Goal: Transaction & Acquisition: Purchase product/service

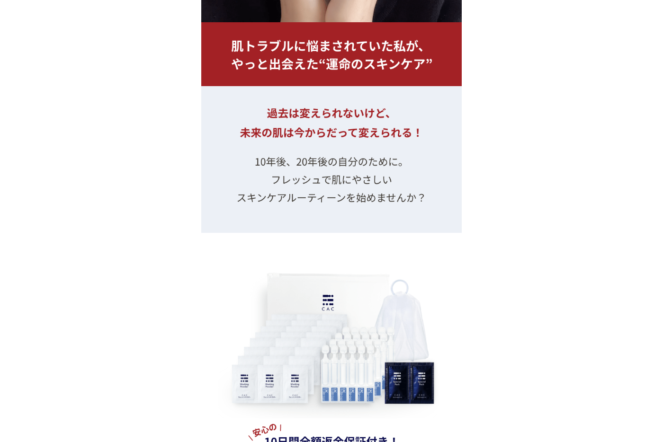
scroll to position [10390, 0]
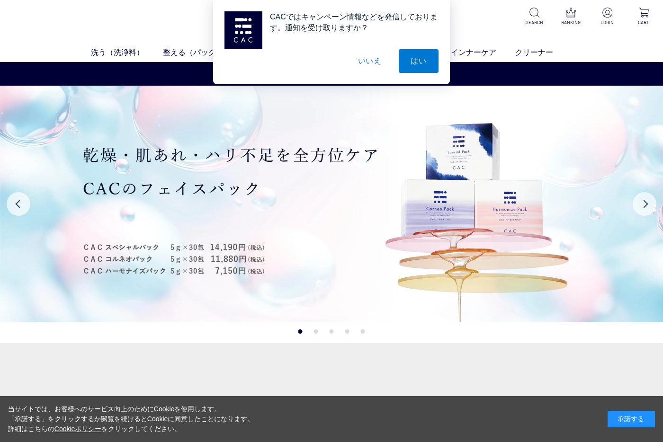
click at [369, 66] on button "いいえ" at bounding box center [369, 61] width 47 height 24
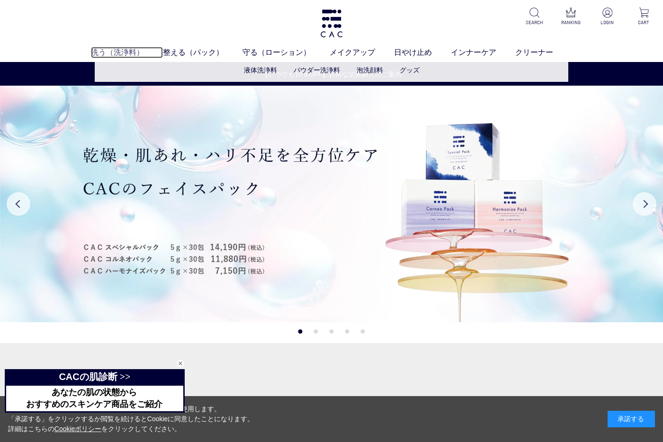
click at [128, 47] on link "洗う（洗浄料）" at bounding box center [127, 52] width 72 height 11
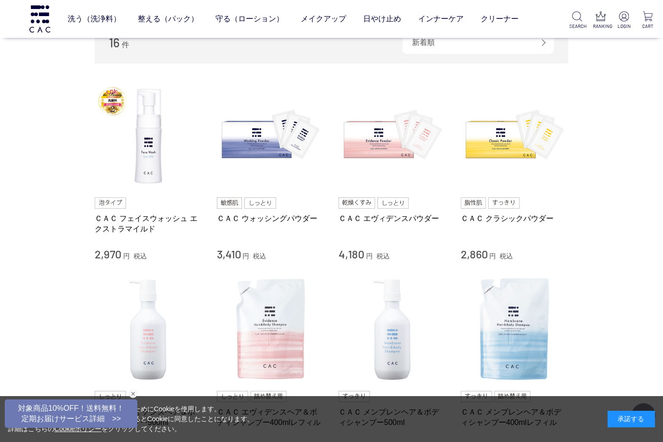
scroll to position [189, 0]
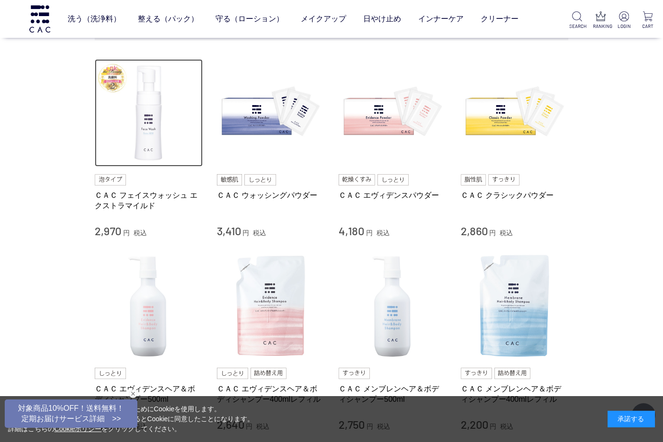
click at [147, 135] on img at bounding box center [149, 113] width 108 height 108
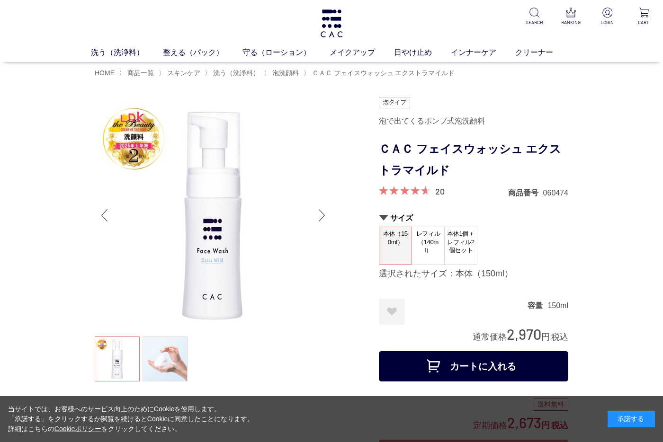
click at [478, 360] on button "カートに入れる" at bounding box center [473, 366] width 189 height 30
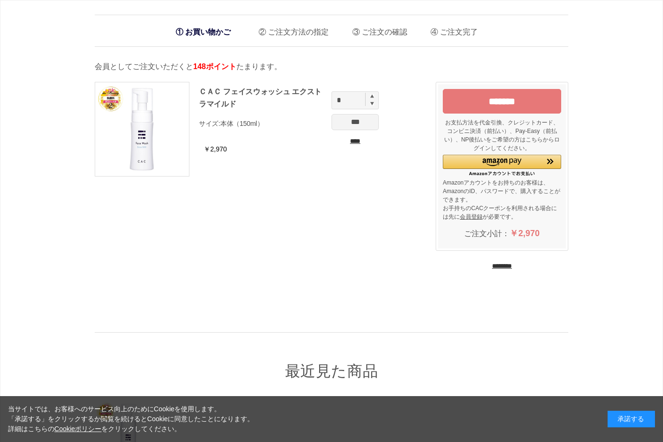
click at [510, 268] on input "********" at bounding box center [502, 266] width 20 height 9
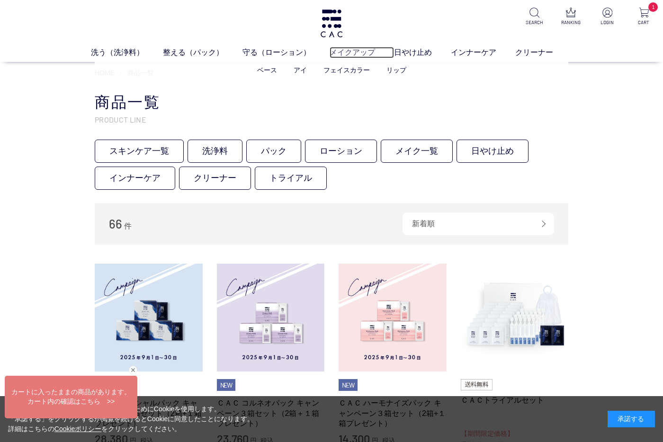
click at [360, 50] on link "メイクアップ" at bounding box center [362, 52] width 64 height 11
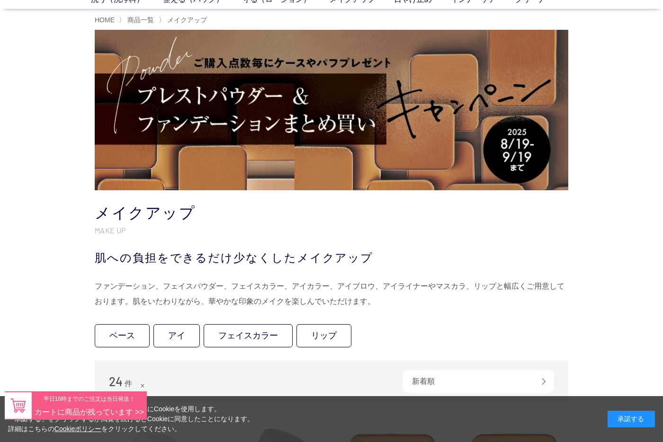
scroll to position [47, 0]
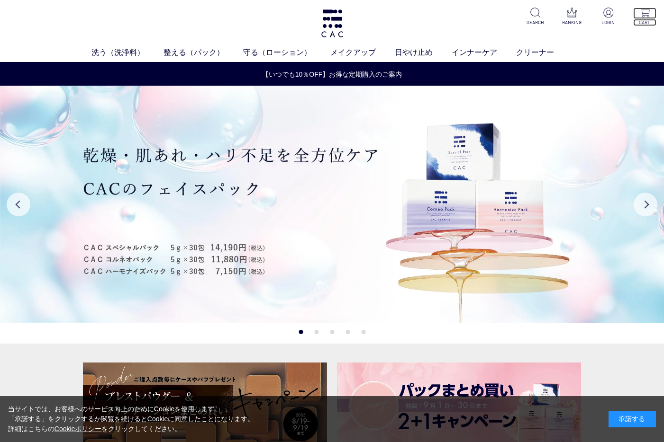
click at [639, 20] on p "CART" at bounding box center [644, 22] width 23 height 7
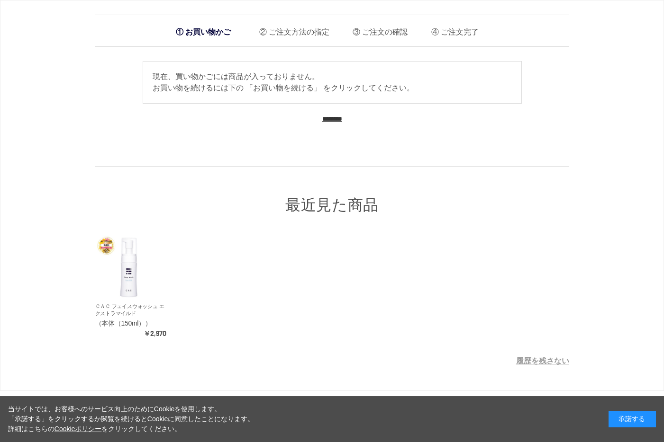
click at [327, 119] on input "********" at bounding box center [332, 119] width 20 height 9
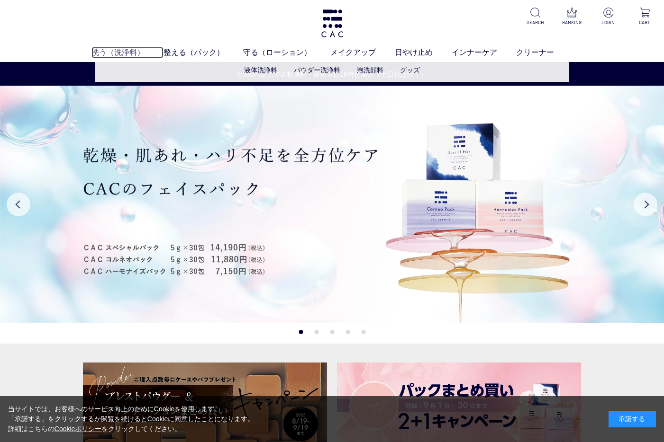
click at [100, 50] on link "洗う（洗浄料）" at bounding box center [127, 52] width 72 height 11
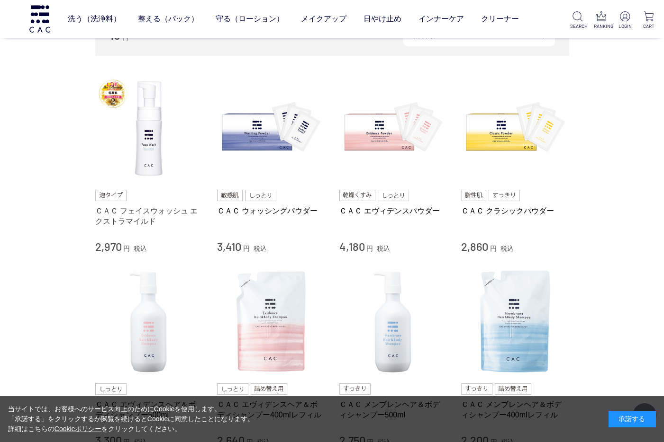
scroll to position [189, 0]
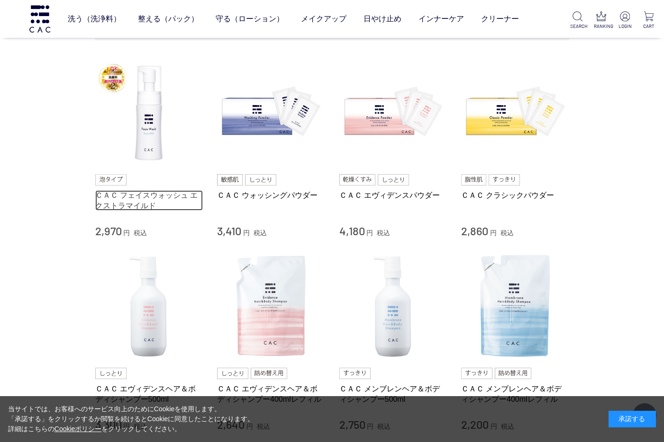
click at [155, 198] on link "ＣＡＣ フェイスウォッシュ エクストラマイルド" at bounding box center [149, 200] width 108 height 20
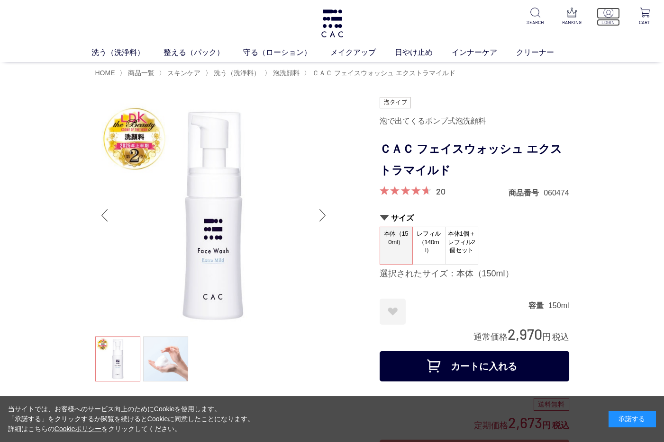
click at [613, 11] on p at bounding box center [607, 13] width 23 height 11
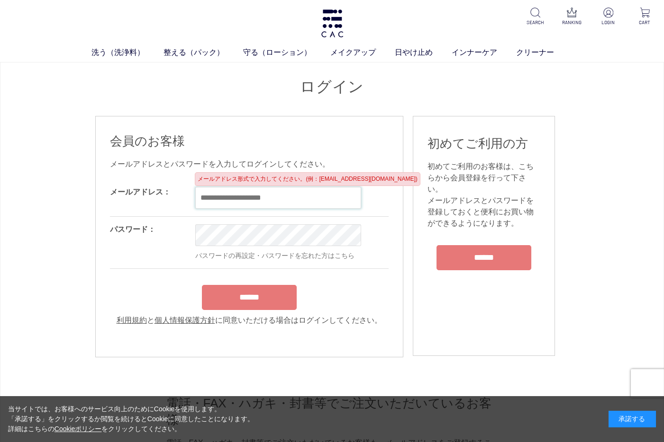
click at [277, 199] on input "email" at bounding box center [278, 198] width 166 height 22
type input "**********"
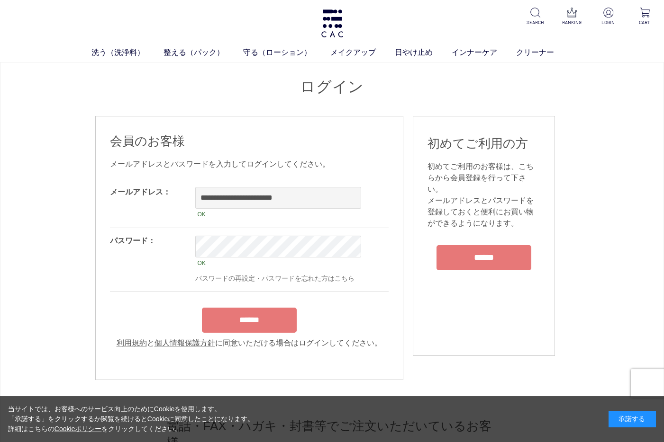
click at [271, 317] on input "******" at bounding box center [249, 320] width 95 height 25
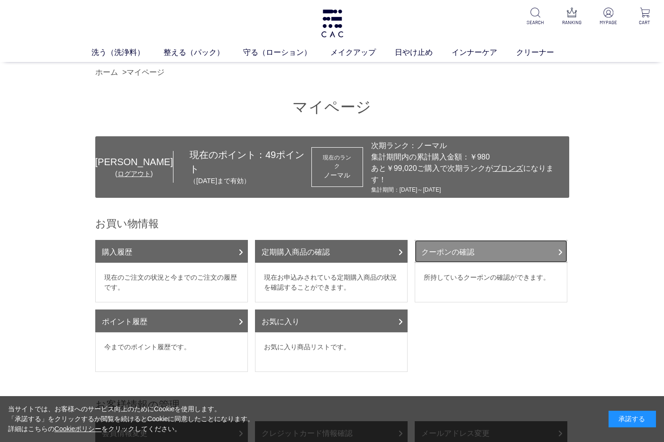
click at [469, 246] on link "クーポンの確認" at bounding box center [490, 251] width 153 height 23
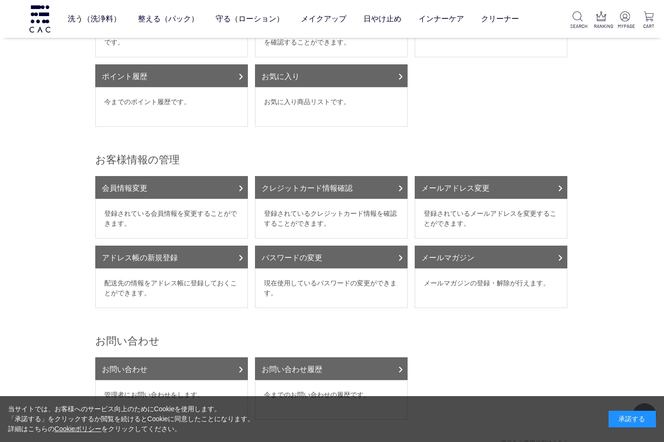
scroll to position [189, 0]
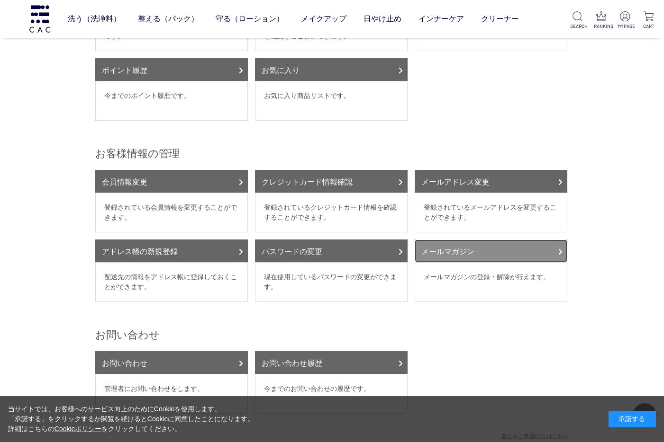
click at [554, 240] on link "メールマガジン" at bounding box center [490, 251] width 153 height 23
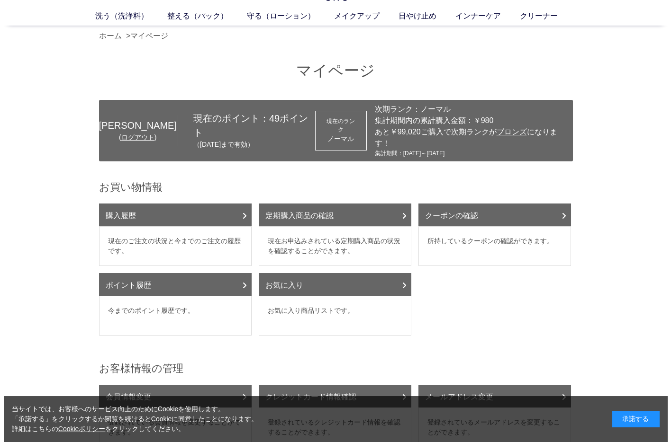
scroll to position [0, 0]
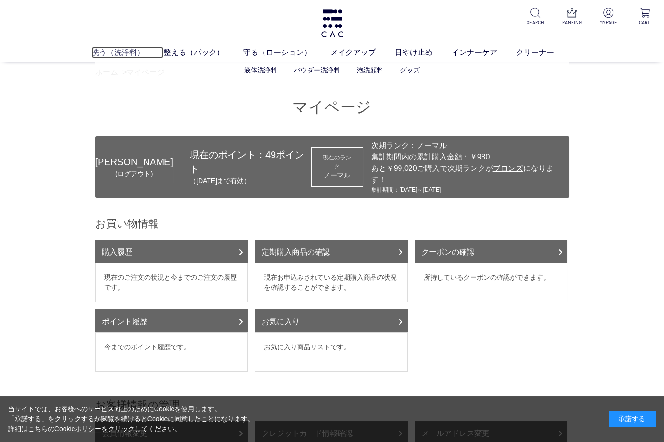
click at [121, 57] on link "洗う（洗浄料）" at bounding box center [127, 52] width 72 height 11
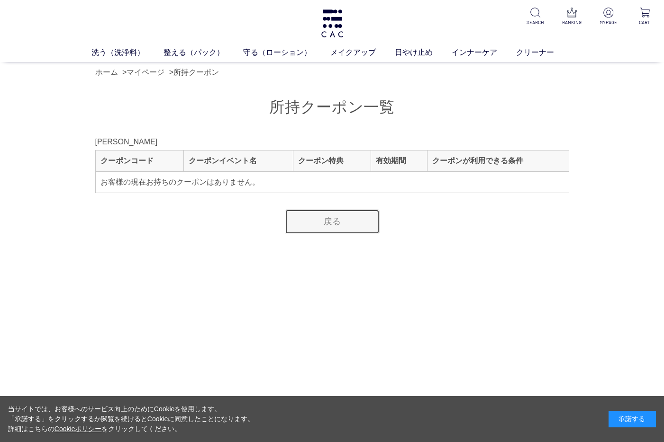
click at [342, 219] on link "戻る" at bounding box center [332, 221] width 95 height 25
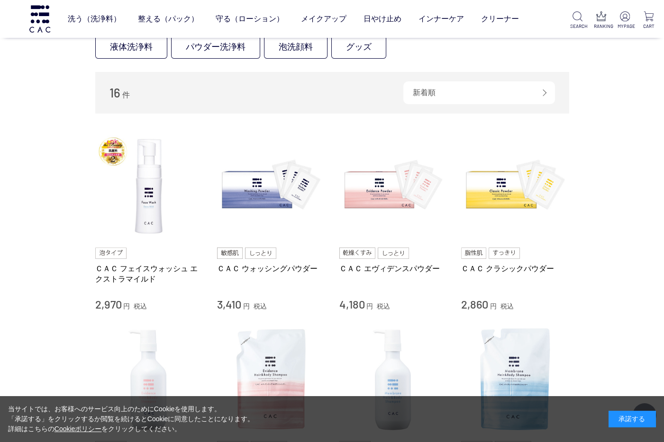
scroll to position [142, 0]
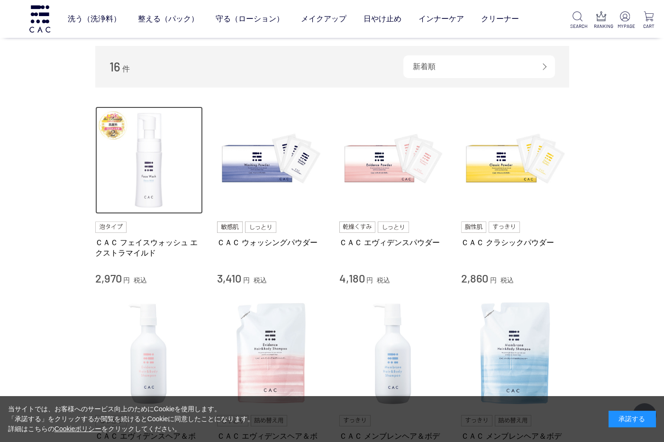
click at [143, 193] on img at bounding box center [149, 161] width 108 height 108
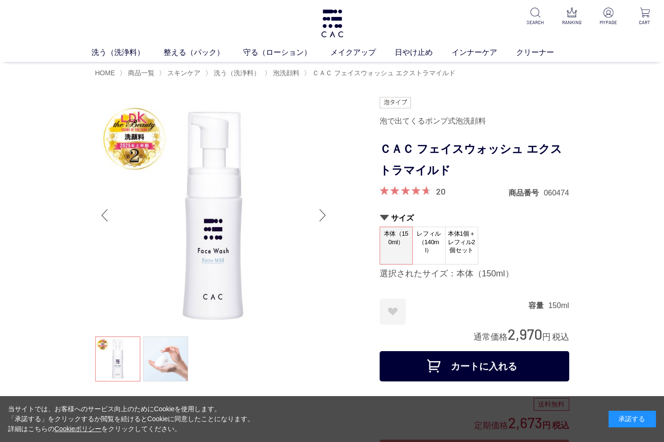
click at [493, 371] on button "カートに入れる" at bounding box center [473, 366] width 189 height 30
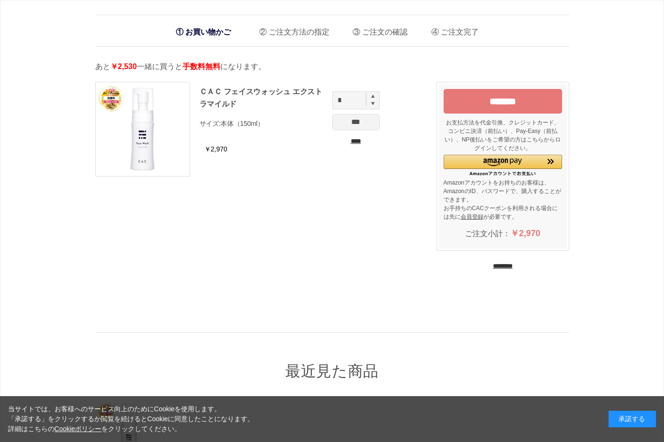
click at [506, 264] on input "********" at bounding box center [503, 266] width 20 height 9
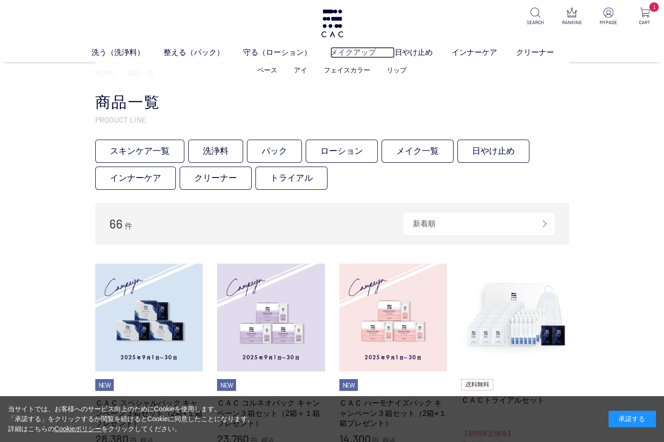
click at [358, 49] on link "メイクアップ" at bounding box center [362, 52] width 64 height 11
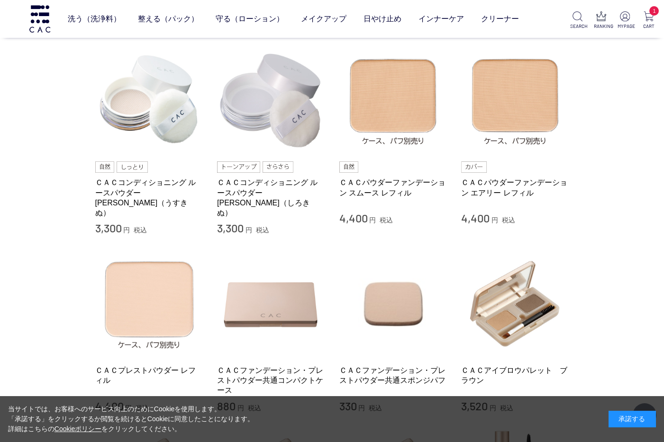
scroll to position [379, 0]
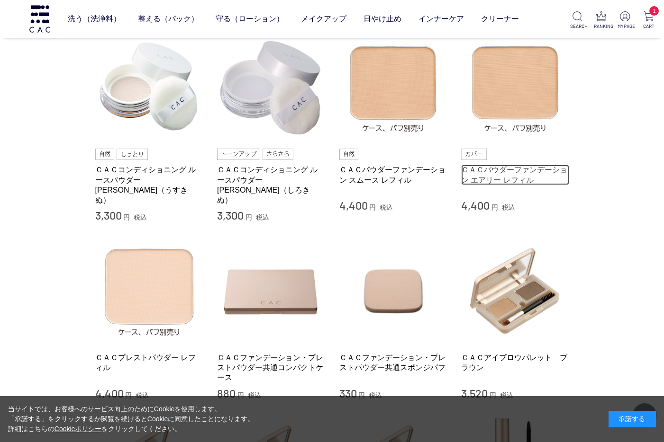
click at [485, 173] on link "ＣＡＣパウダーファンデーション エアリー レフィル" at bounding box center [515, 175] width 108 height 20
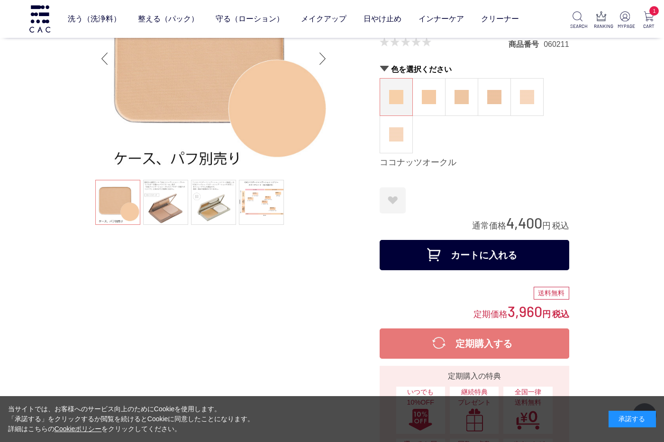
scroll to position [47, 0]
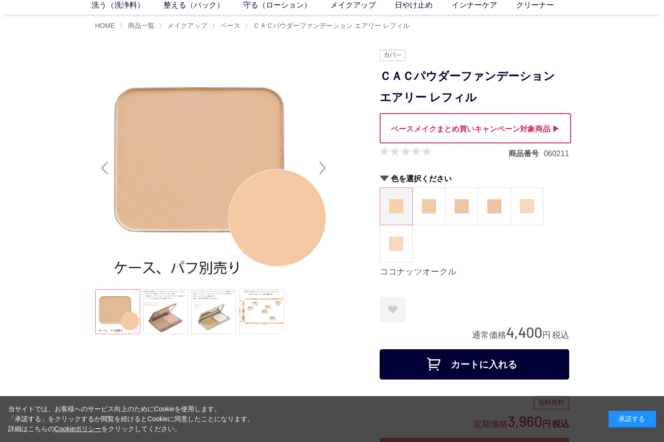
click at [323, 171] on div "Next slide" at bounding box center [322, 168] width 19 height 38
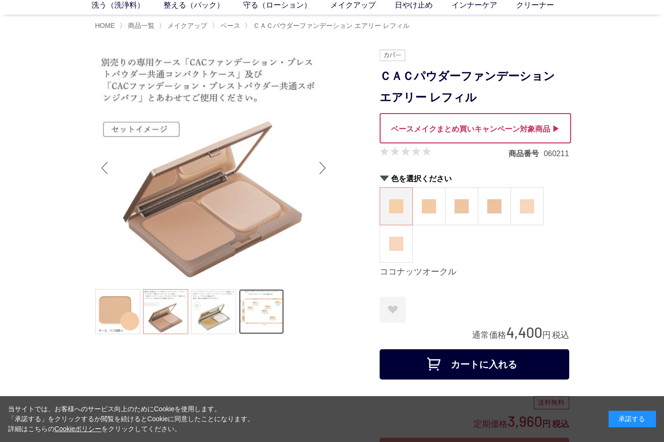
click at [272, 309] on link at bounding box center [261, 311] width 45 height 45
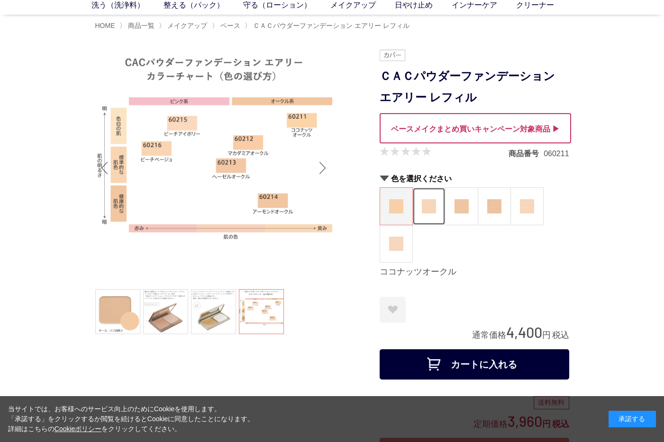
click at [425, 203] on img at bounding box center [429, 206] width 14 height 14
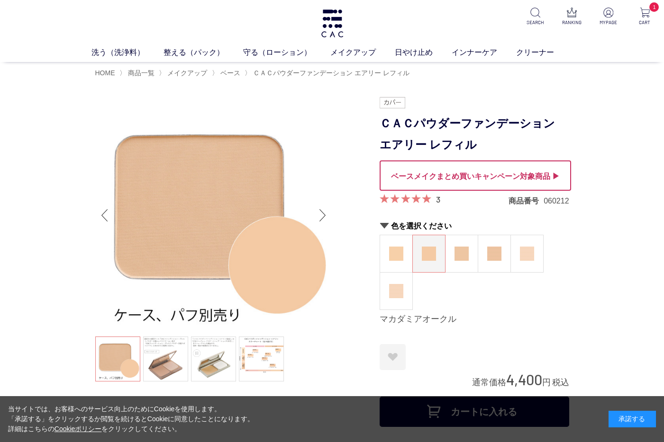
click at [505, 175] on div at bounding box center [474, 176] width 191 height 30
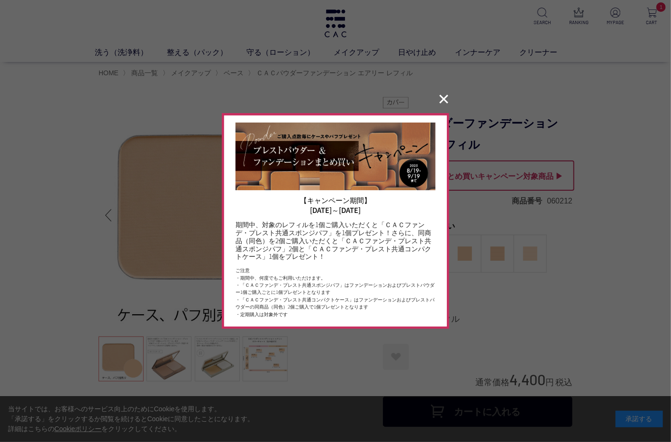
click at [441, 99] on button "✕" at bounding box center [443, 99] width 18 height 18
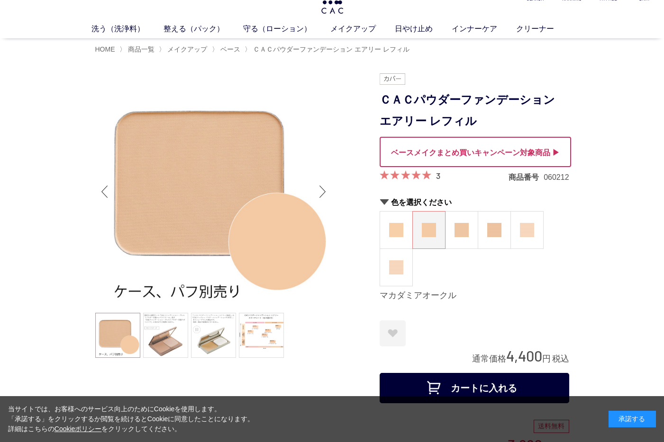
scroll to position [47, 0]
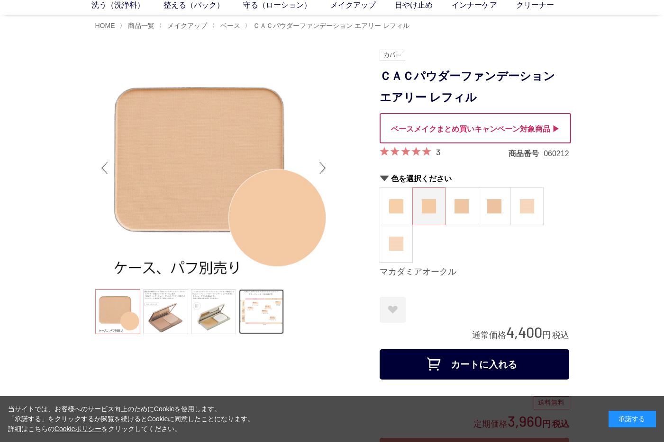
click at [253, 319] on link at bounding box center [261, 311] width 45 height 45
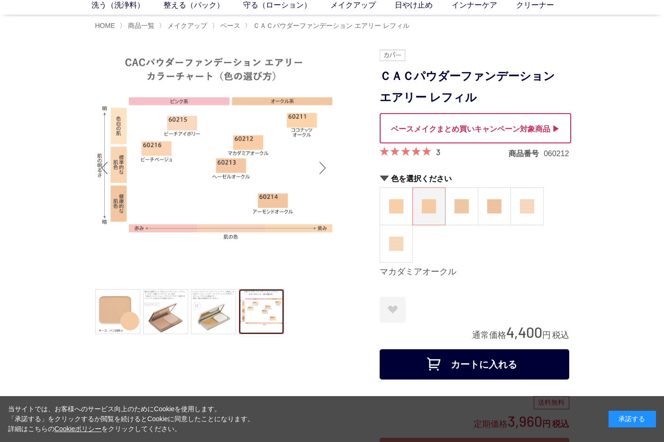
scroll to position [95, 0]
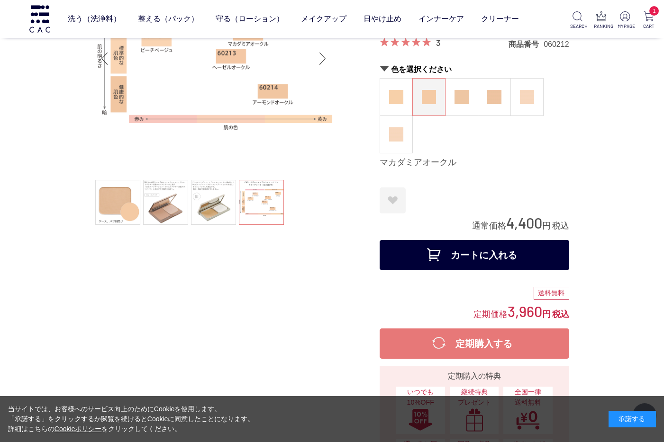
click at [464, 264] on button "カートに入れる" at bounding box center [473, 255] width 189 height 30
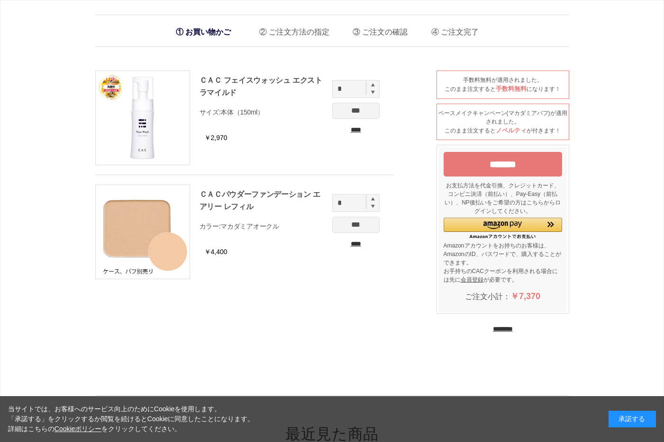
click at [503, 327] on input "********" at bounding box center [503, 329] width 20 height 9
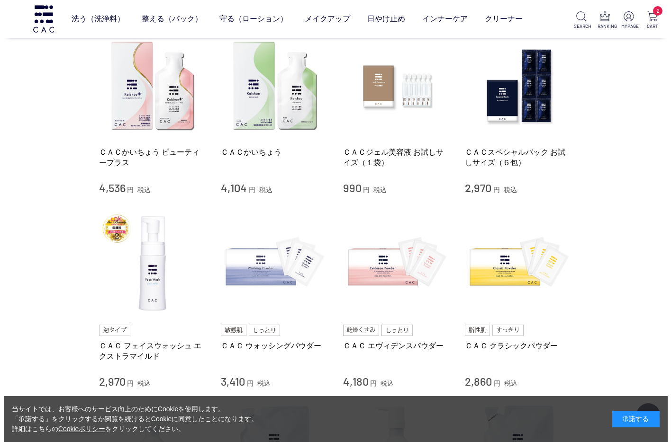
scroll to position [379, 0]
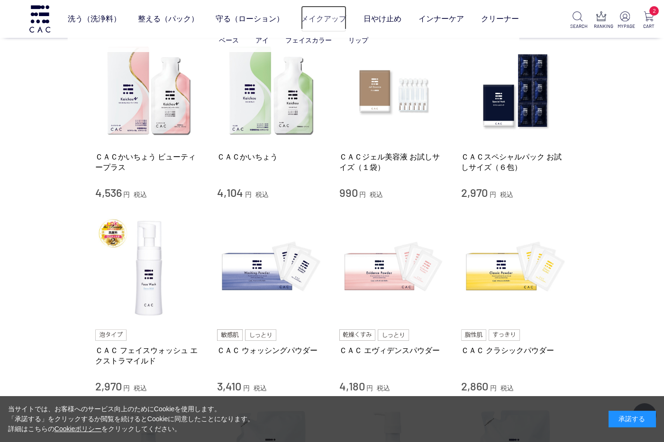
click at [313, 17] on link "メイクアップ" at bounding box center [323, 19] width 45 height 26
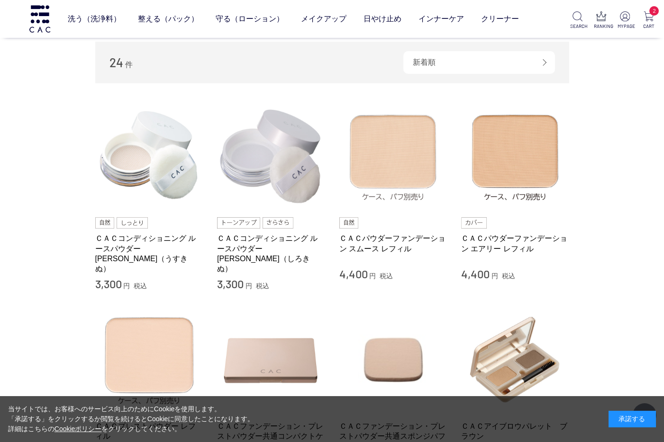
scroll to position [284, 0]
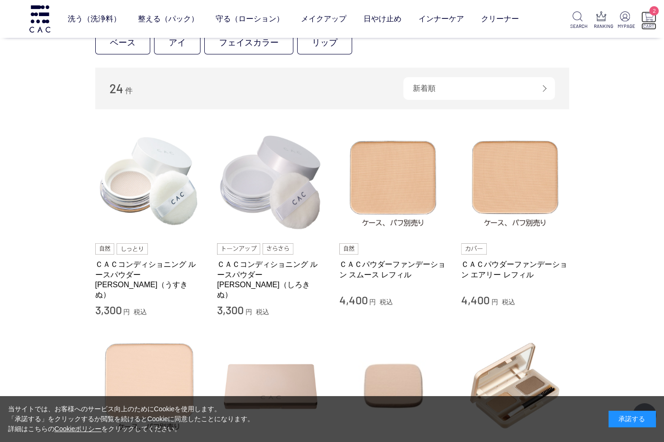
click at [652, 18] on img at bounding box center [648, 16] width 10 height 10
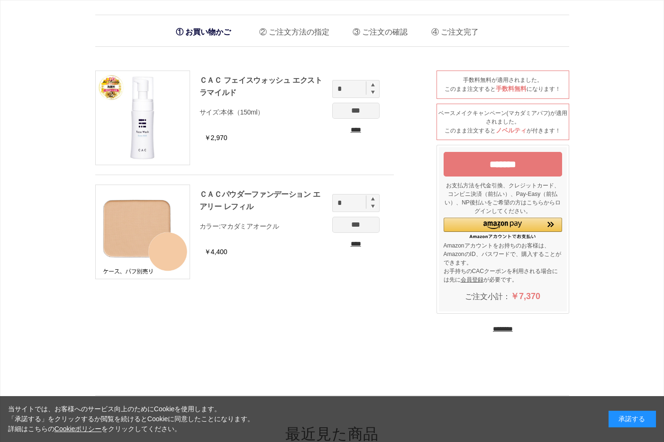
click at [356, 244] on input "****" at bounding box center [355, 244] width 47 height 10
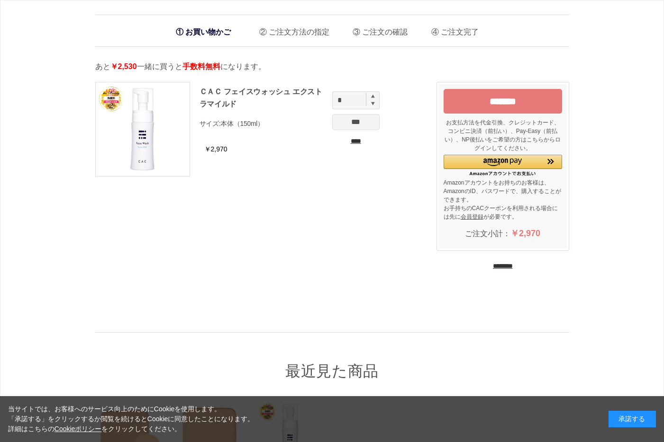
click at [512, 263] on input "********" at bounding box center [503, 266] width 20 height 9
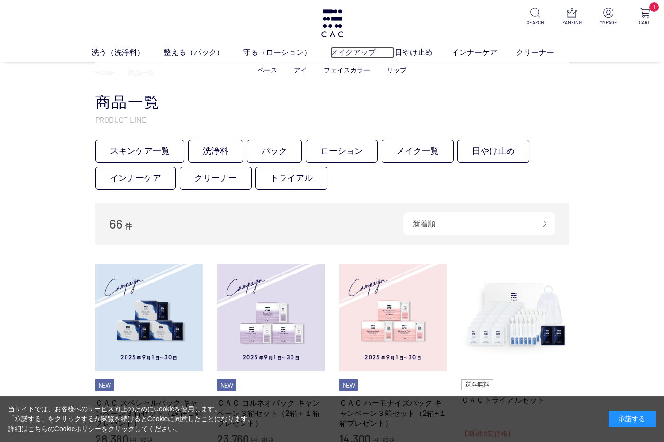
click at [356, 49] on link "メイクアップ" at bounding box center [362, 52] width 64 height 11
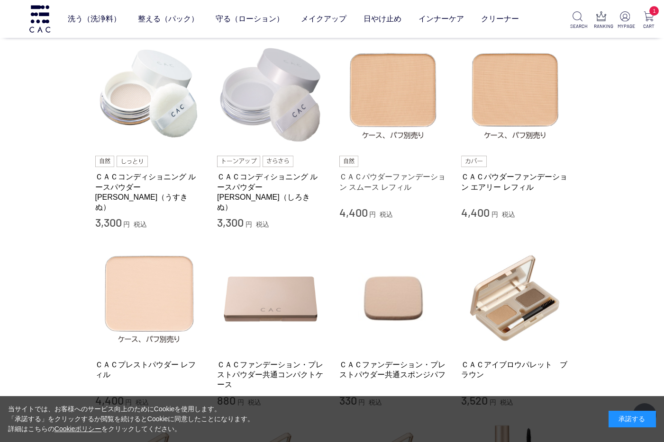
scroll to position [379, 0]
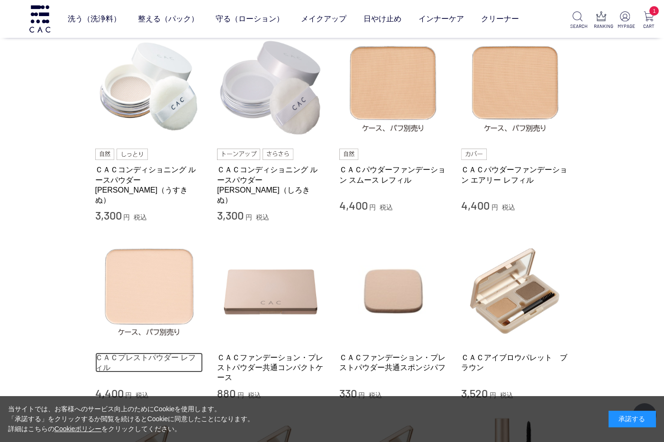
click at [180, 353] on link "ＣＡＣプレストパウダー レフィル" at bounding box center [149, 363] width 108 height 20
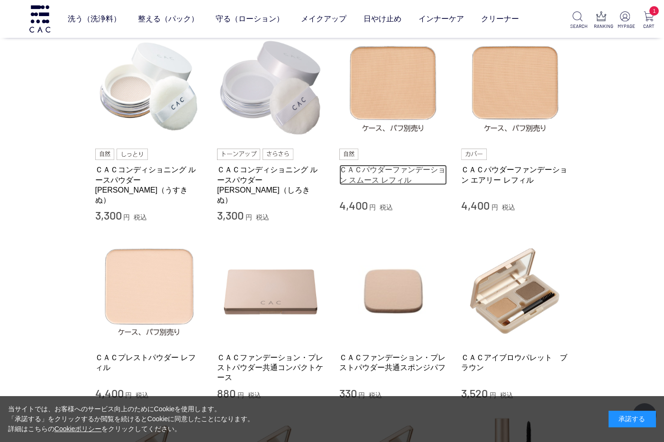
click at [401, 177] on link "ＣＡＣパウダーファンデーション スムース レフィル" at bounding box center [393, 175] width 108 height 20
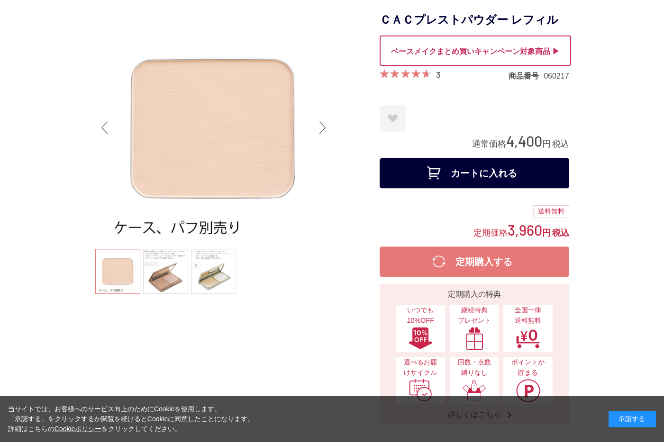
scroll to position [95, 0]
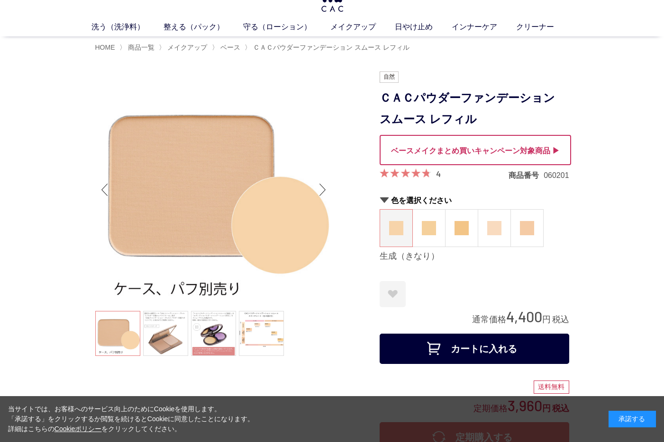
scroll to position [47, 0]
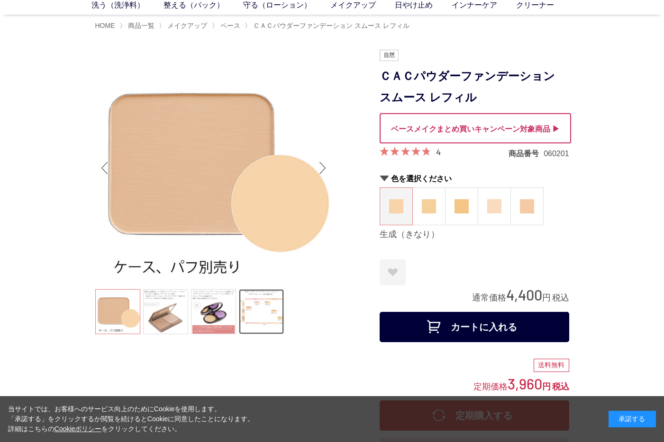
click at [269, 310] on link at bounding box center [261, 311] width 45 height 45
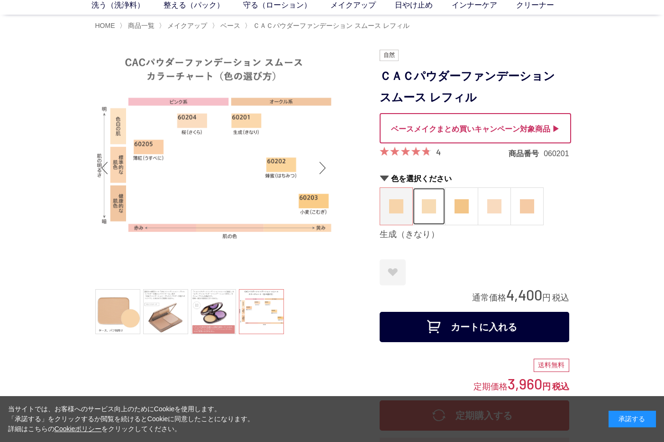
click at [433, 214] on figure at bounding box center [429, 206] width 32 height 37
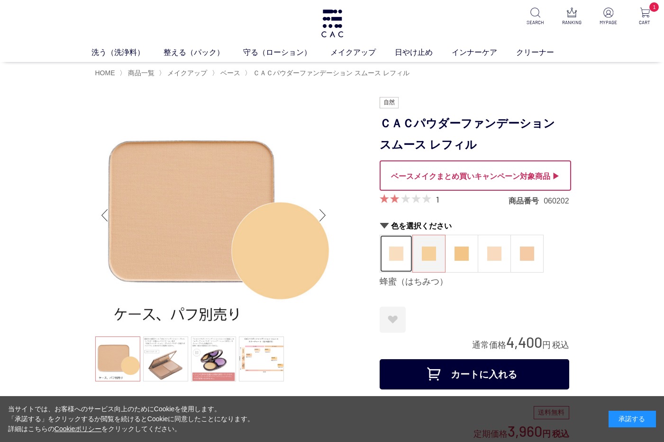
click at [392, 257] on img at bounding box center [396, 254] width 14 height 14
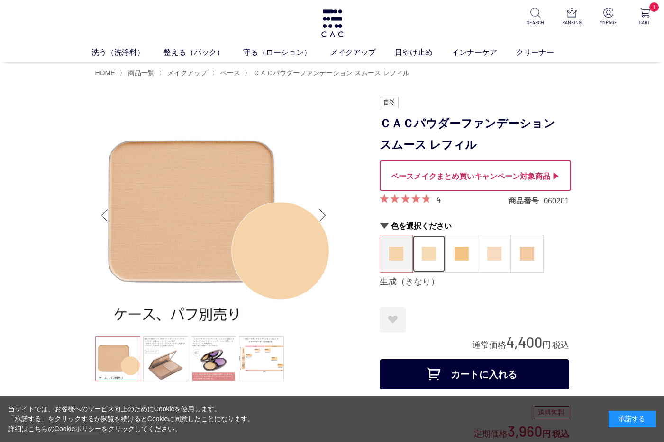
click at [423, 252] on img at bounding box center [429, 254] width 14 height 14
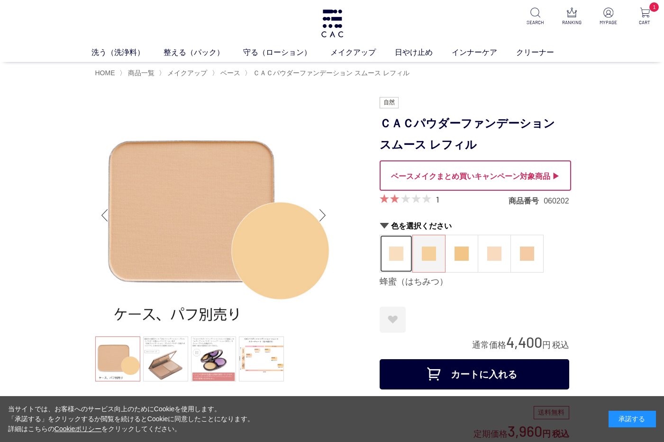
click at [402, 252] on img at bounding box center [396, 254] width 14 height 14
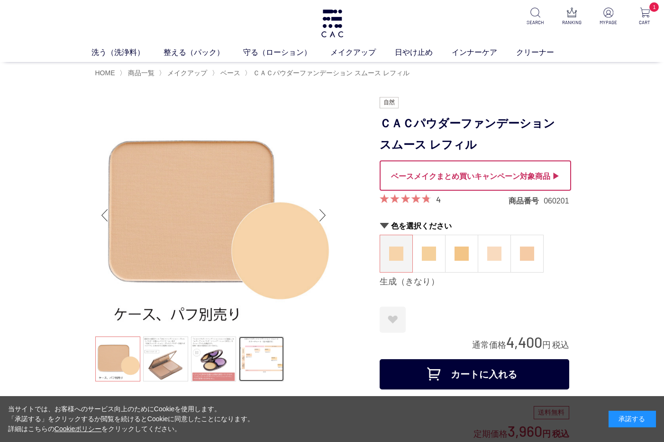
click at [266, 349] on link at bounding box center [261, 359] width 45 height 45
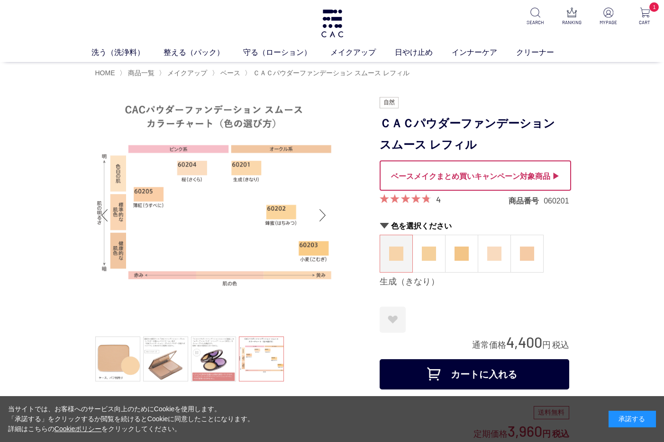
click at [389, 264] on figure at bounding box center [396, 253] width 32 height 37
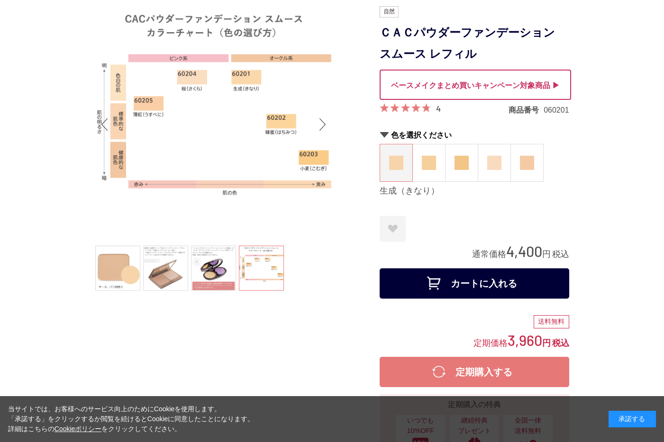
scroll to position [95, 0]
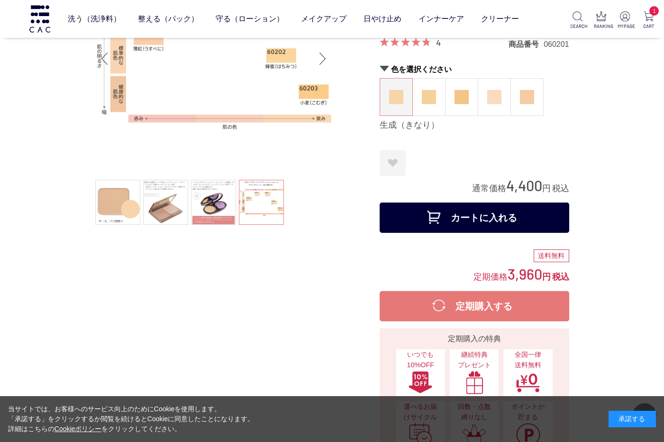
click at [320, 62] on div "Next slide" at bounding box center [322, 59] width 19 height 38
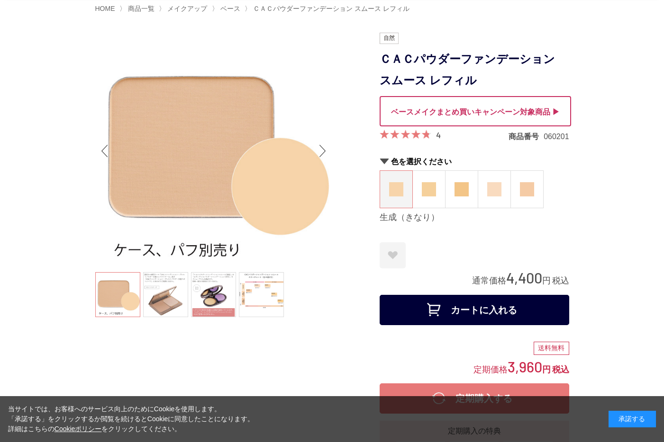
scroll to position [0, 0]
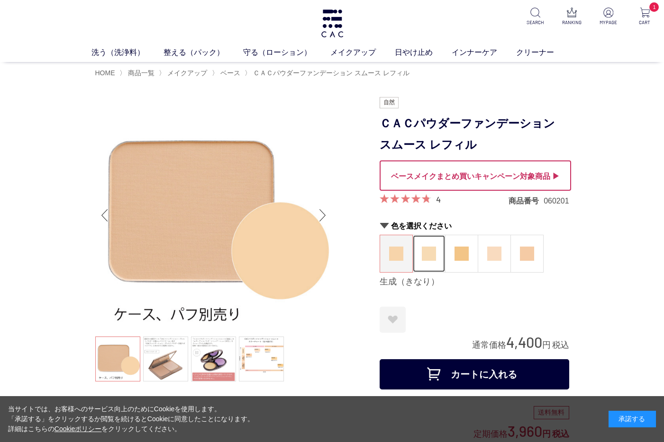
click at [428, 263] on figure at bounding box center [429, 253] width 32 height 37
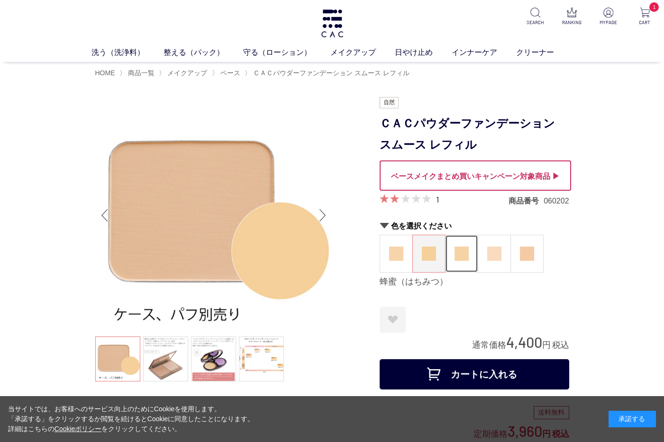
click at [460, 261] on figure at bounding box center [461, 253] width 32 height 37
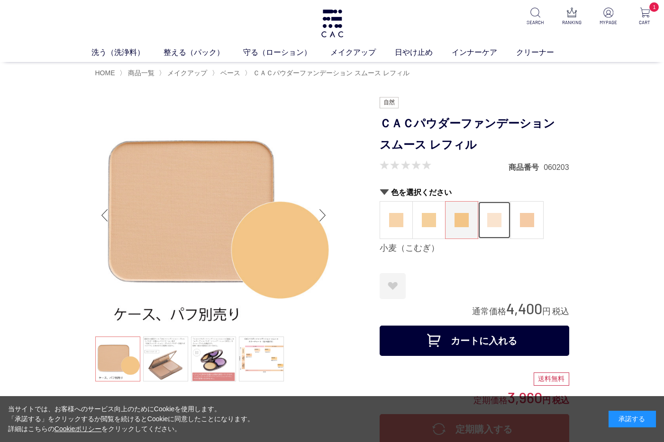
click at [487, 225] on img at bounding box center [494, 220] width 14 height 14
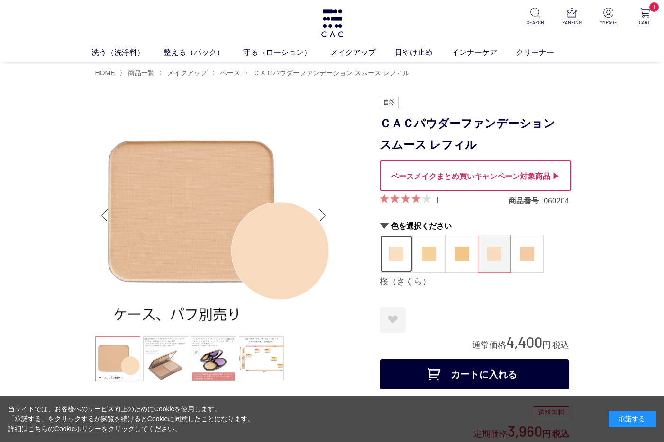
click at [390, 255] on img at bounding box center [396, 254] width 14 height 14
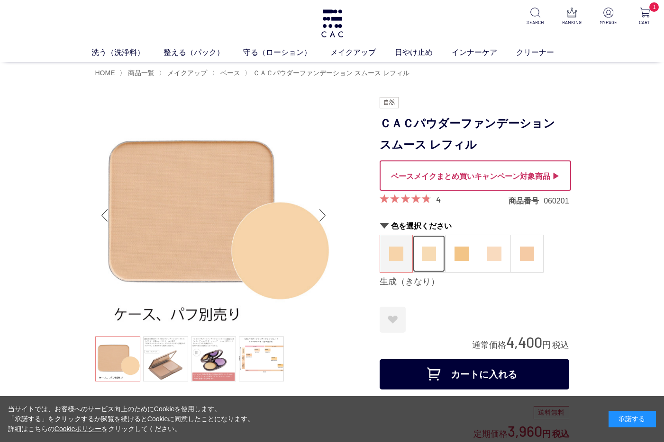
click at [424, 259] on img at bounding box center [429, 254] width 14 height 14
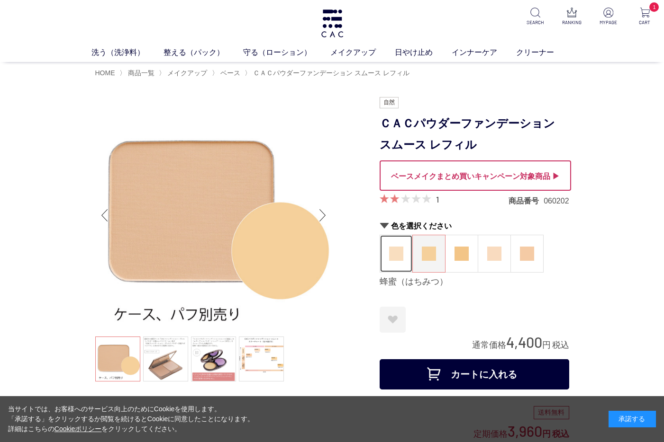
click at [395, 261] on img at bounding box center [396, 254] width 14 height 14
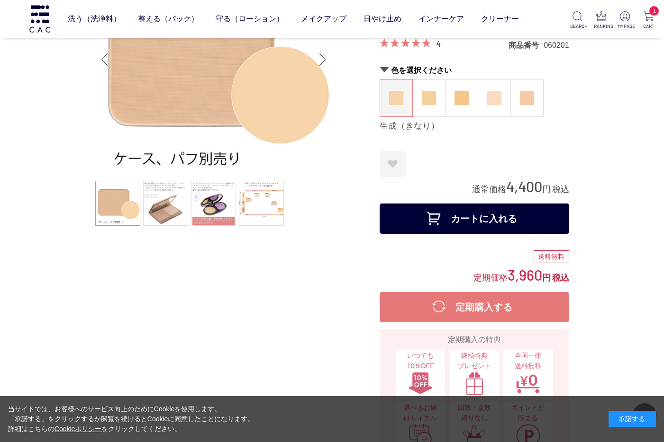
scroll to position [95, 0]
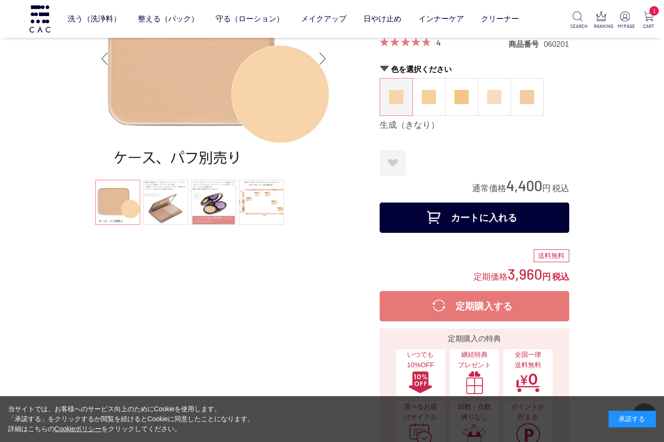
click at [472, 223] on button "カートに入れる" at bounding box center [473, 218] width 189 height 30
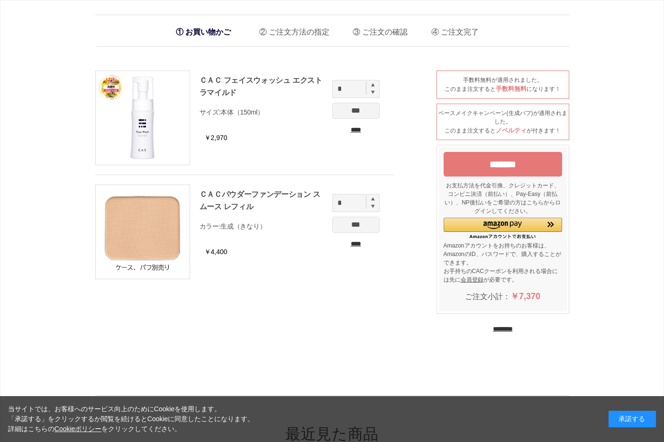
click at [512, 327] on input "********" at bounding box center [503, 329] width 20 height 9
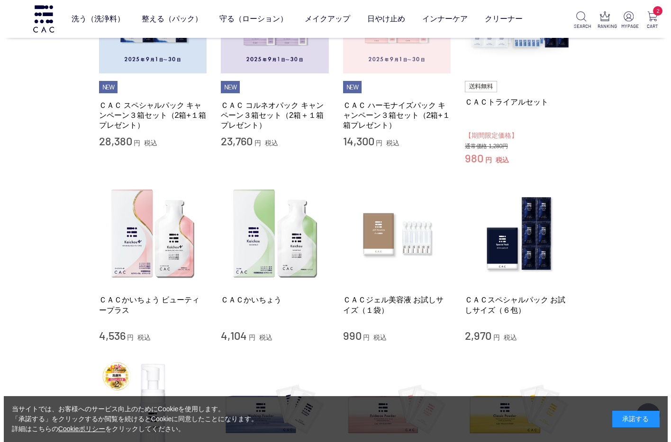
scroll to position [189, 0]
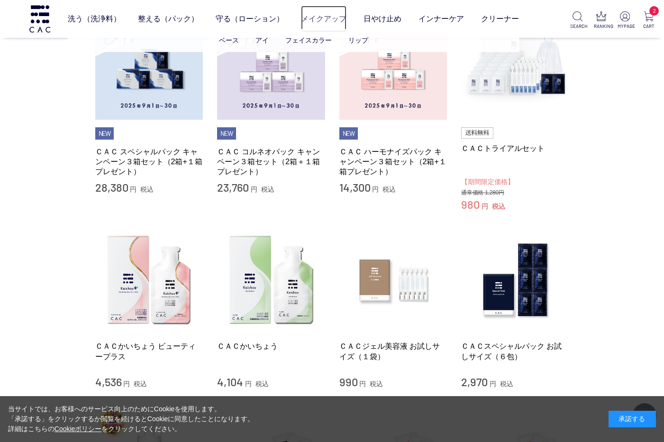
click at [329, 18] on link "メイクアップ" at bounding box center [323, 19] width 45 height 26
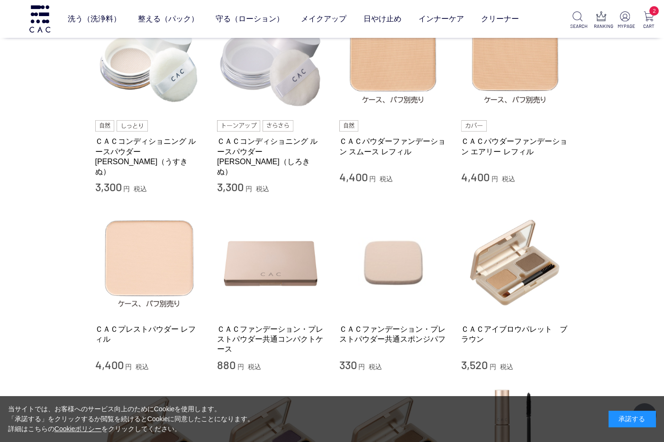
scroll to position [379, 0]
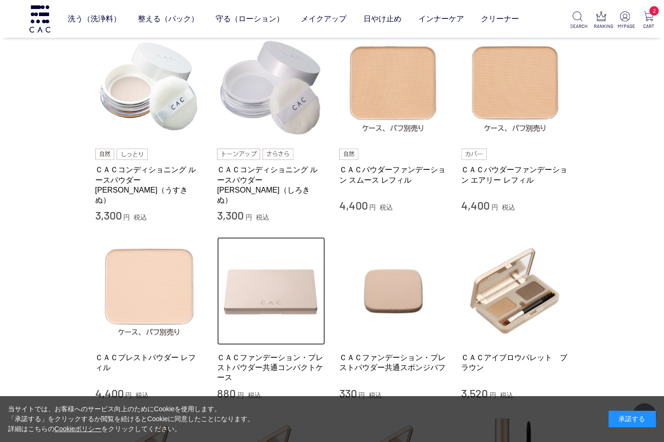
click at [261, 295] on img at bounding box center [271, 291] width 108 height 108
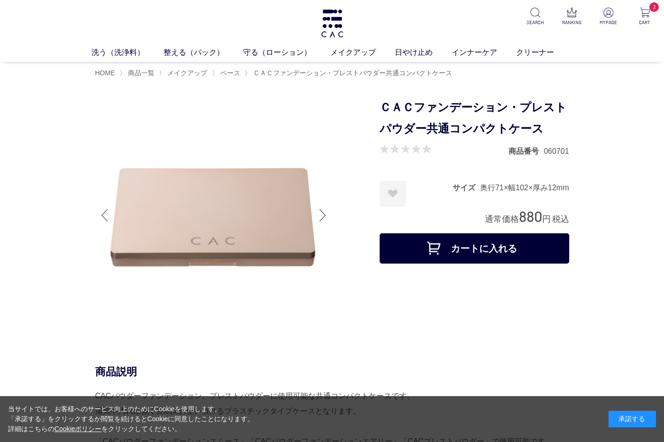
click at [436, 259] on button "カートに入れる" at bounding box center [473, 249] width 189 height 30
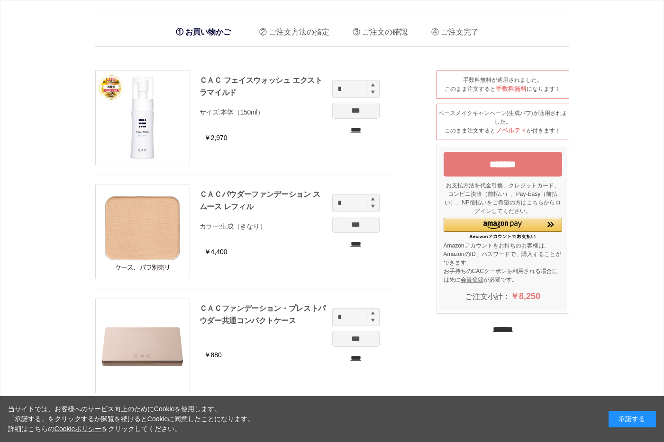
click at [512, 326] on input "********" at bounding box center [503, 329] width 20 height 9
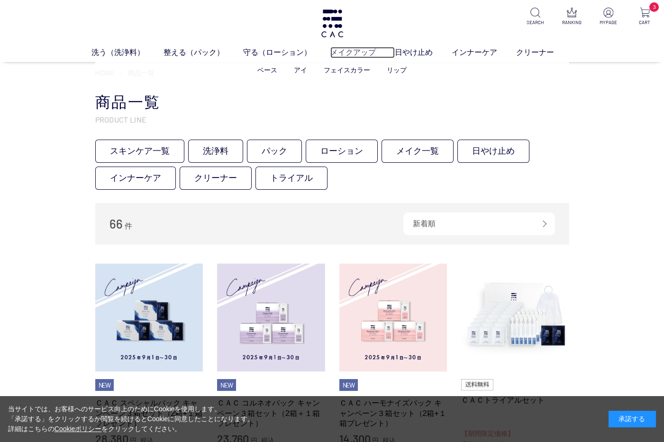
click at [342, 54] on link "メイクアップ" at bounding box center [362, 52] width 64 height 11
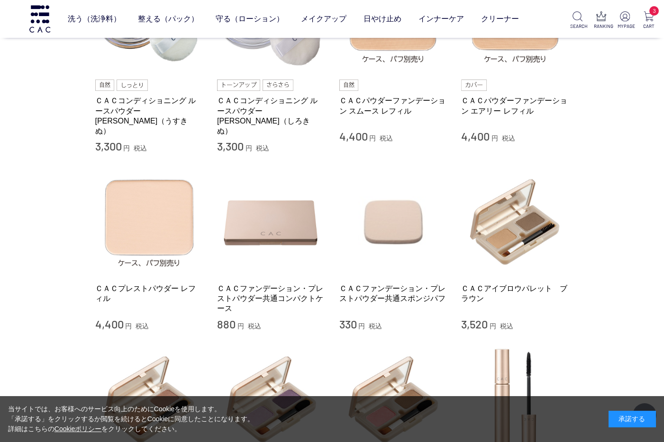
scroll to position [449, 0]
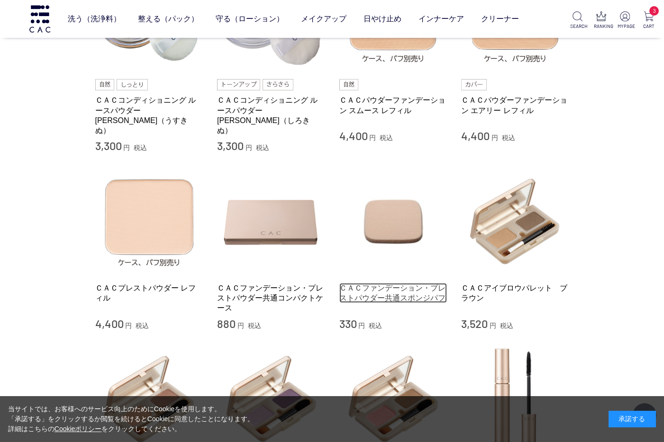
click at [397, 283] on link "ＣＡＣファンデーション・プレストパウダー共通スポンジパフ" at bounding box center [393, 293] width 108 height 20
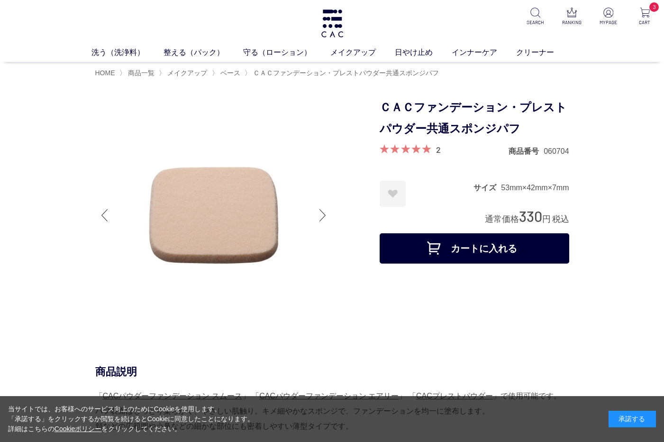
click at [485, 244] on button "カートに入れる" at bounding box center [473, 249] width 189 height 30
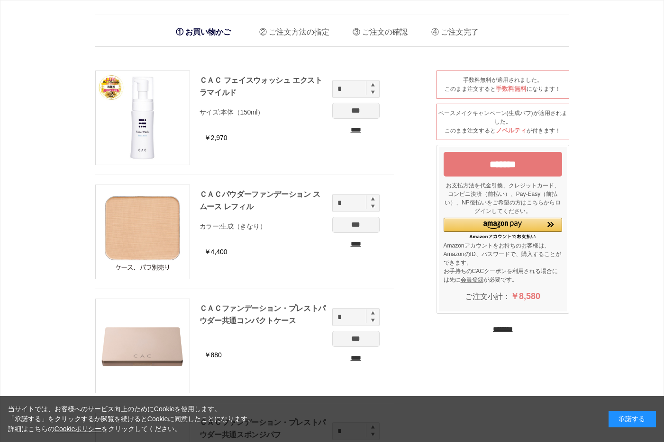
click at [494, 327] on input "********" at bounding box center [503, 329] width 20 height 9
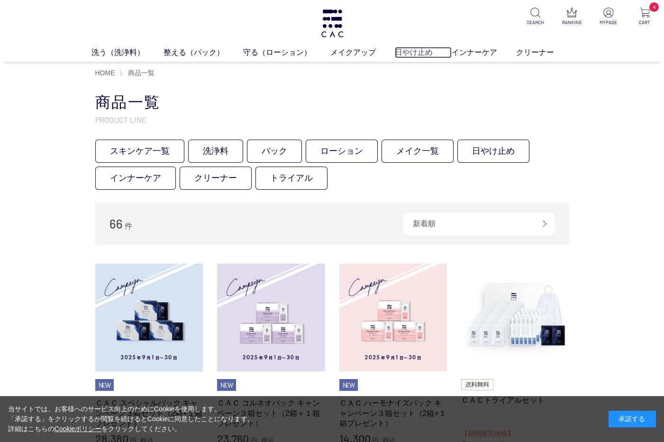
click at [405, 52] on link "日やけ止め" at bounding box center [423, 52] width 57 height 11
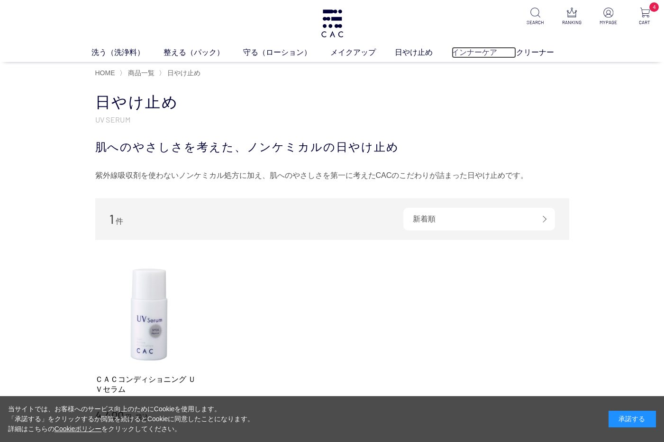
click at [475, 50] on link "インナーケア" at bounding box center [483, 52] width 64 height 11
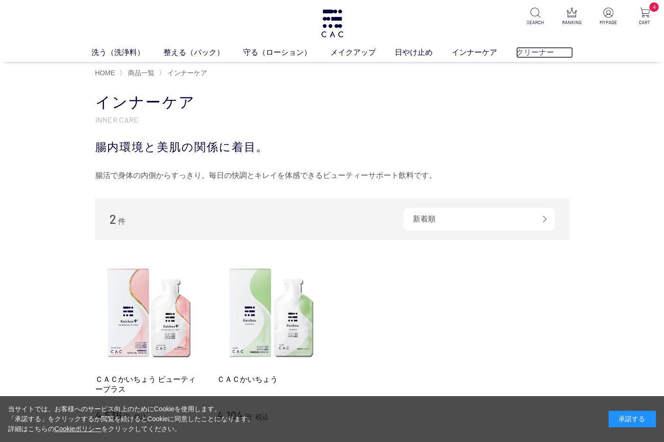
click at [528, 54] on link "クリーナー" at bounding box center [544, 52] width 57 height 11
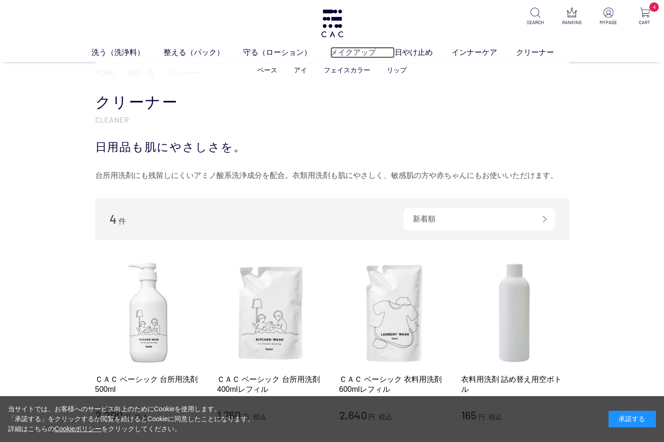
click at [347, 50] on link "メイクアップ" at bounding box center [362, 52] width 64 height 11
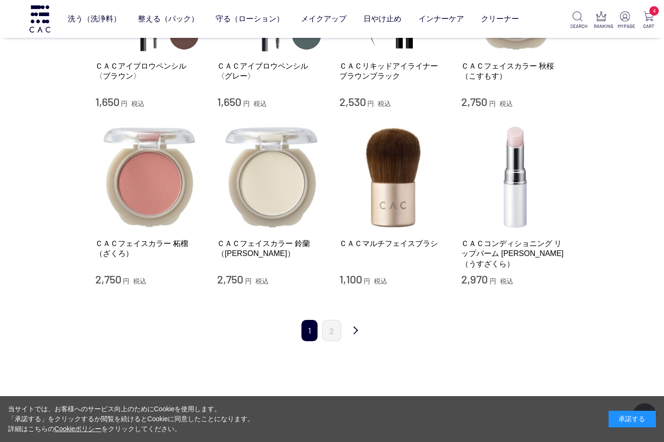
scroll to position [1042, 0]
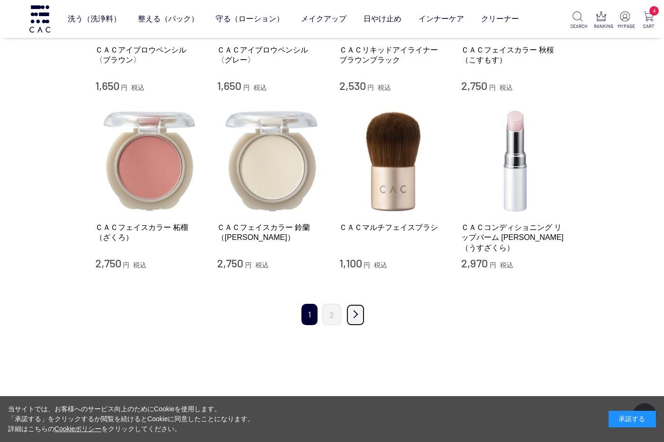
click at [353, 309] on link "次" at bounding box center [355, 315] width 19 height 22
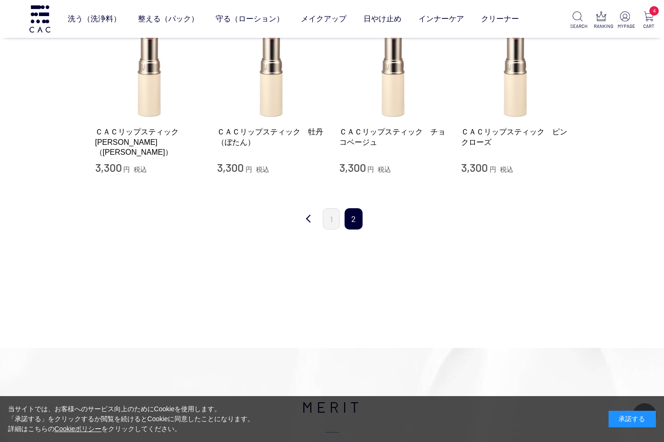
scroll to position [284, 0]
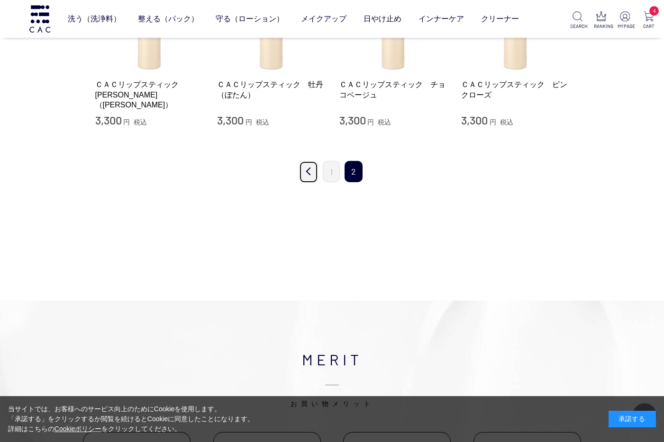
click at [310, 173] on link "前" at bounding box center [308, 172] width 19 height 22
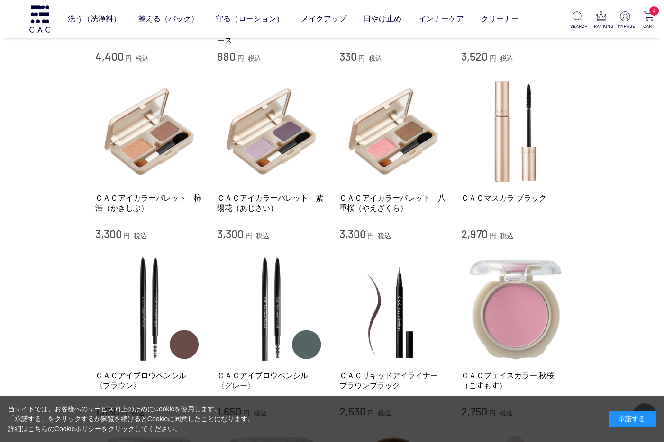
scroll to position [710, 0]
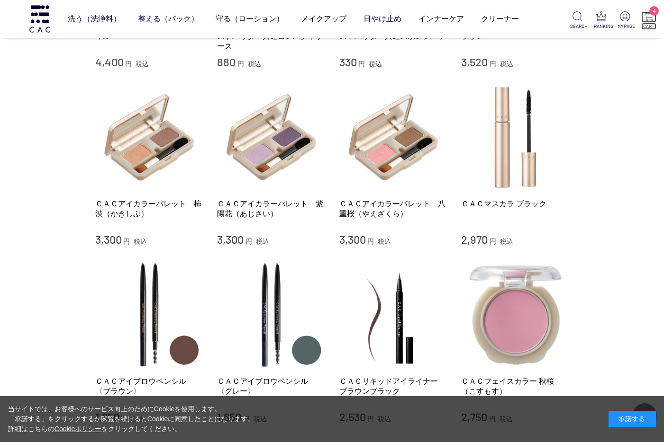
click at [650, 14] on span "4" at bounding box center [653, 10] width 9 height 9
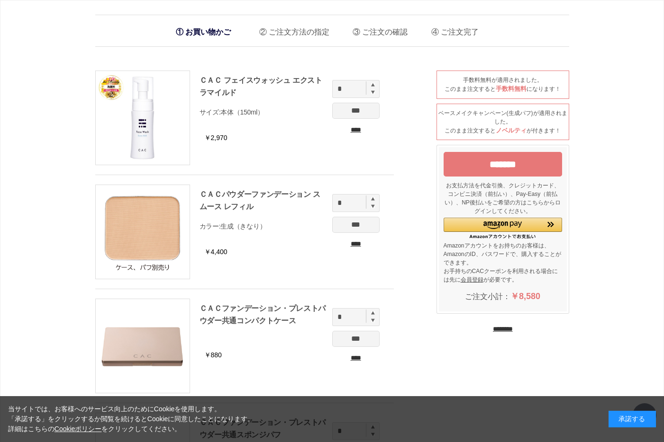
click at [515, 164] on input "*******" at bounding box center [502, 164] width 118 height 25
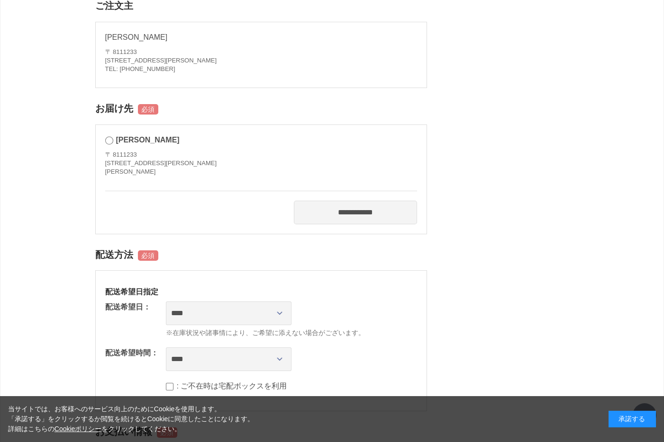
scroll to position [521, 0]
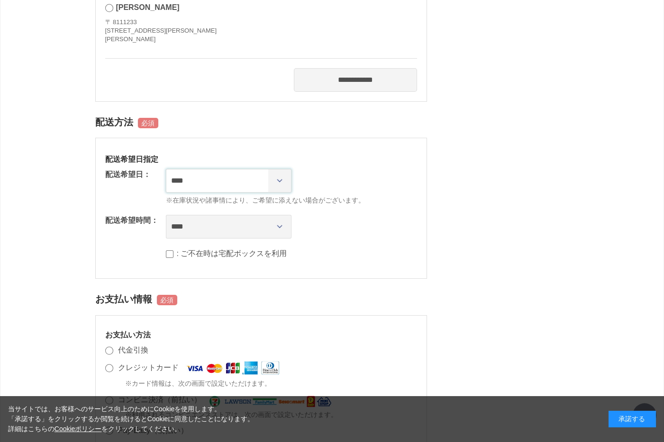
click at [277, 180] on select "**********" at bounding box center [229, 181] width 126 height 24
click at [525, 163] on div "マークの箇所は、必ずご指定ください。 商品情報 ＣＡＣ フェイスウォッシュ エクストラマイルド 数量: 1 サイズ: 本体（150ml） ＣＡＣパウダーファン…" at bounding box center [332, 202] width 474 height 1325
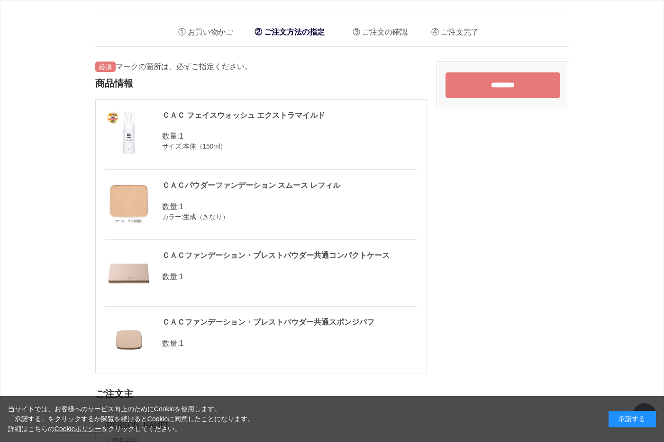
scroll to position [0, 0]
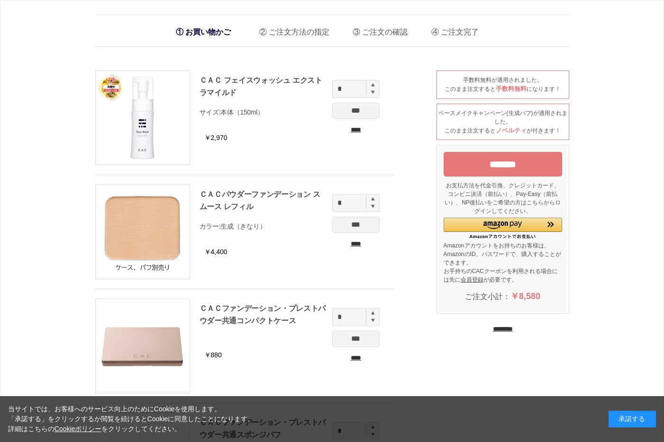
click at [496, 325] on input "********" at bounding box center [503, 329] width 20 height 9
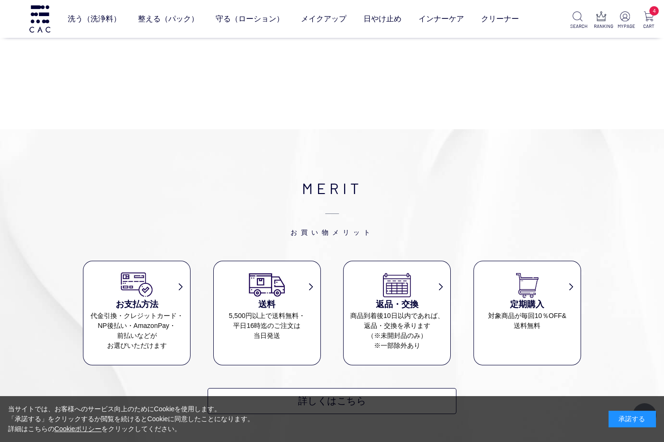
scroll to position [1326, 0]
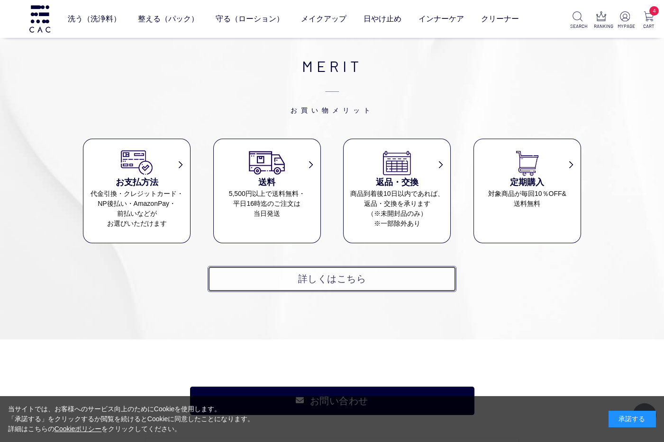
click at [292, 285] on link "詳しくはこちら" at bounding box center [331, 279] width 249 height 26
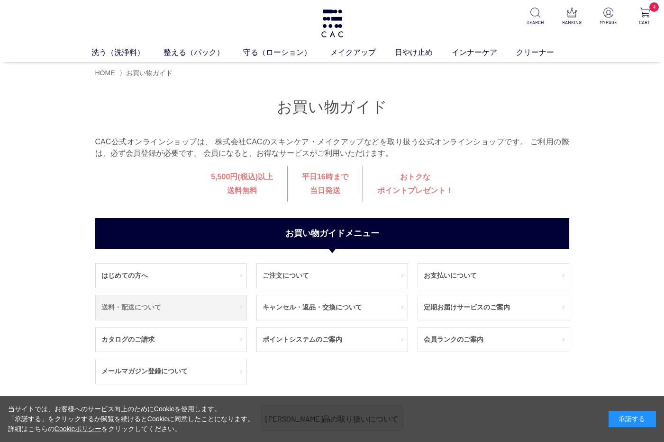
click at [159, 315] on link "送料・配送について" at bounding box center [171, 308] width 151 height 25
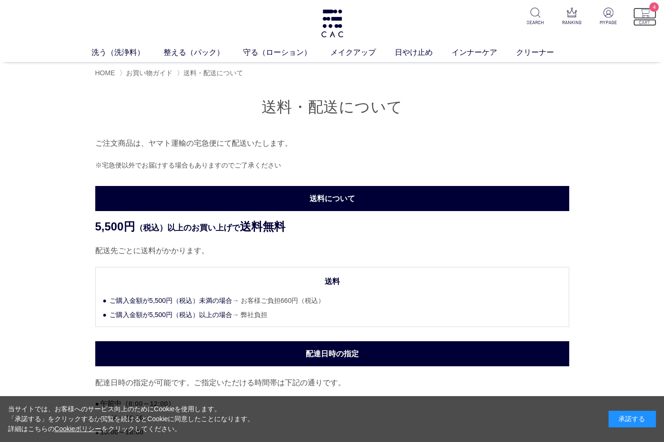
click at [649, 18] on p "4" at bounding box center [644, 13] width 23 height 11
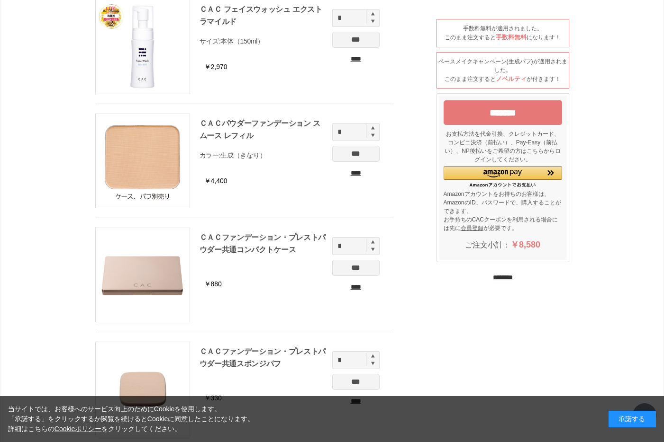
scroll to position [47, 0]
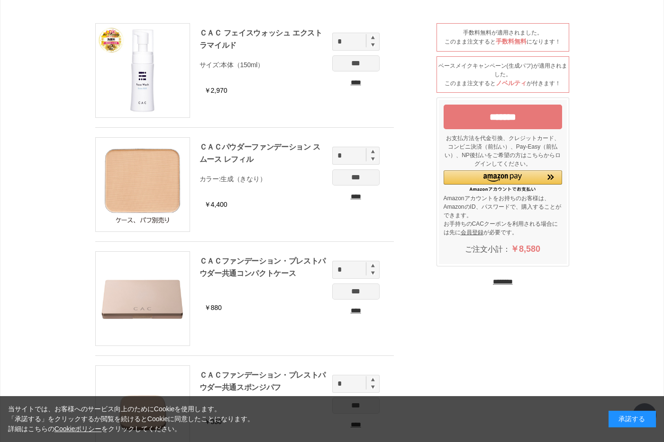
click at [511, 113] on input "*******" at bounding box center [502, 117] width 118 height 25
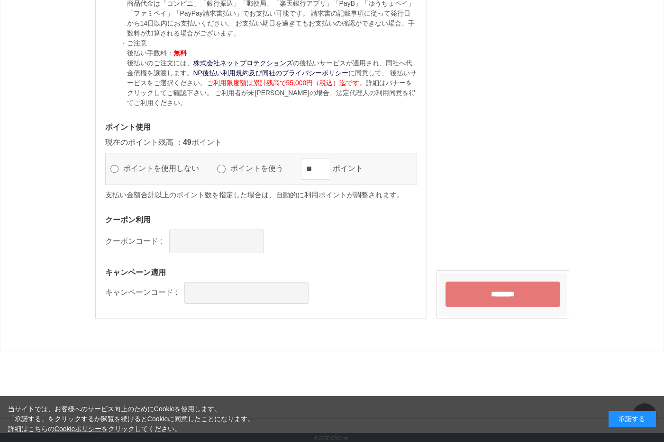
scroll to position [1059, 0]
click at [520, 291] on input "********" at bounding box center [502, 293] width 115 height 26
